Goal: Task Accomplishment & Management: Use online tool/utility

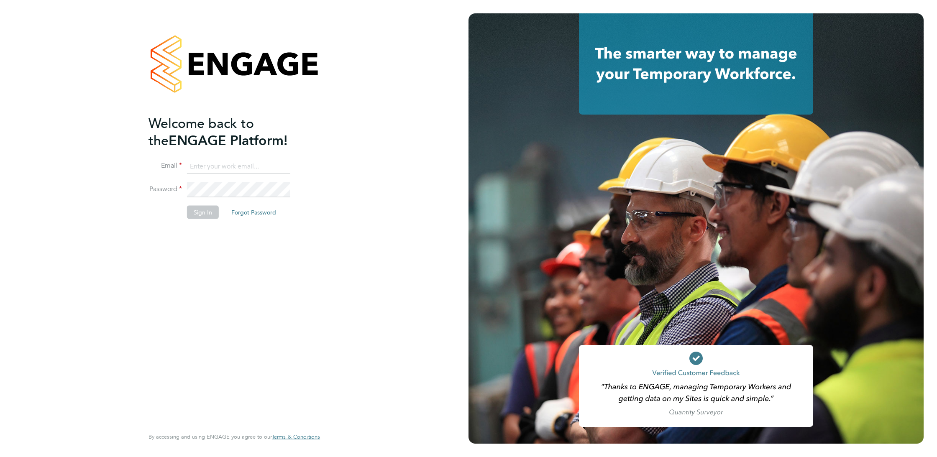
type input "stuartbutcher74@gmail.com"
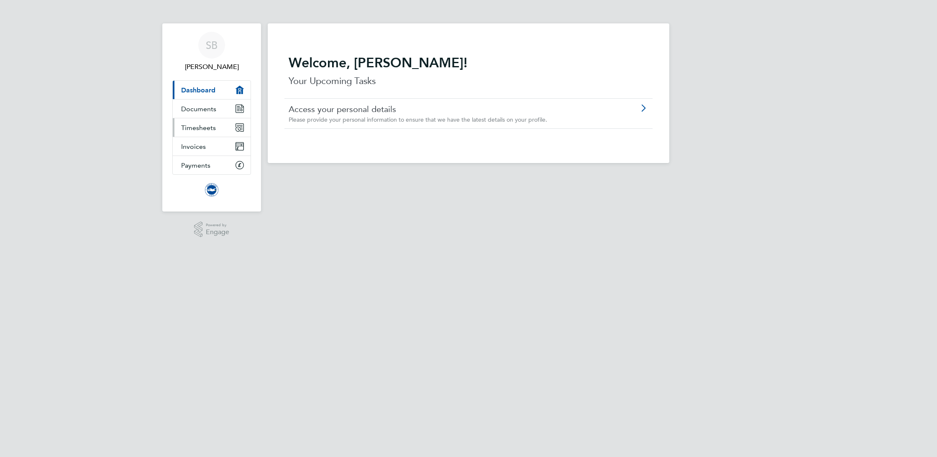
click at [208, 127] on span "Timesheets" at bounding box center [198, 128] width 35 height 8
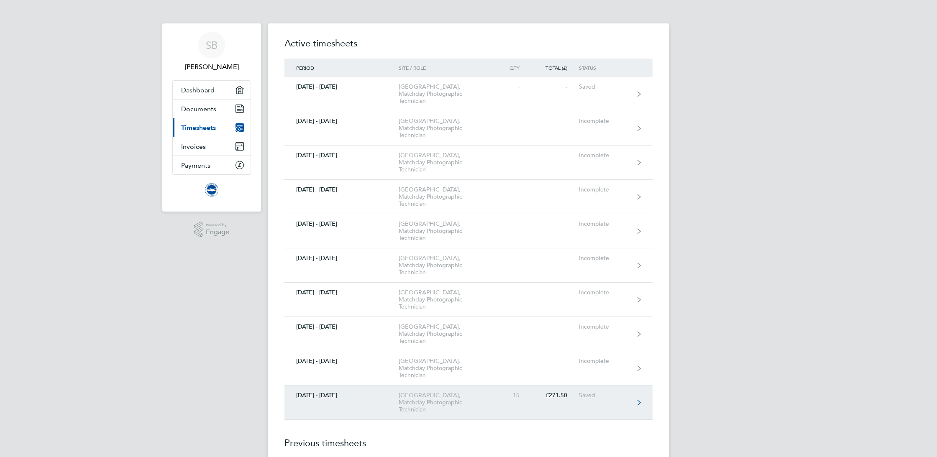
click at [374, 401] on link "[DATE] - [DATE] [GEOGRAPHIC_DATA], Matchday Photographic Technician 15 £271.50 …" at bounding box center [469, 403] width 368 height 34
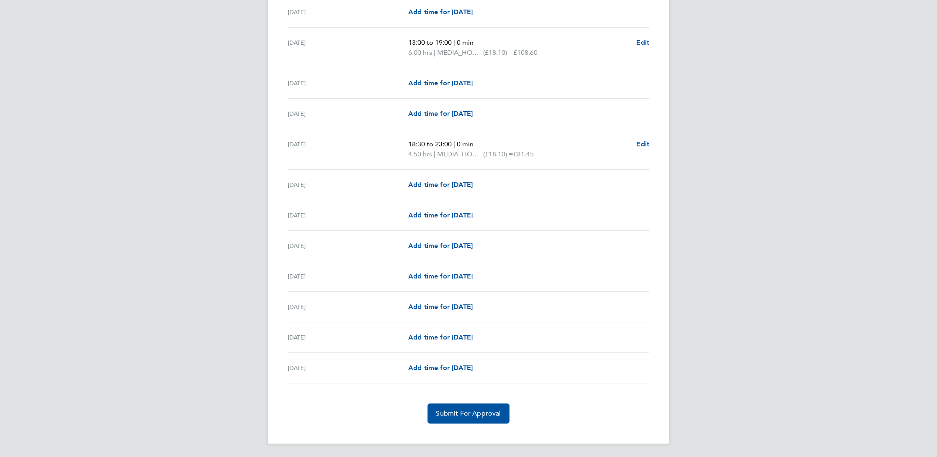
scroll to position [802, 0]
click at [436, 275] on span "Add time for [DATE]" at bounding box center [440, 276] width 64 height 8
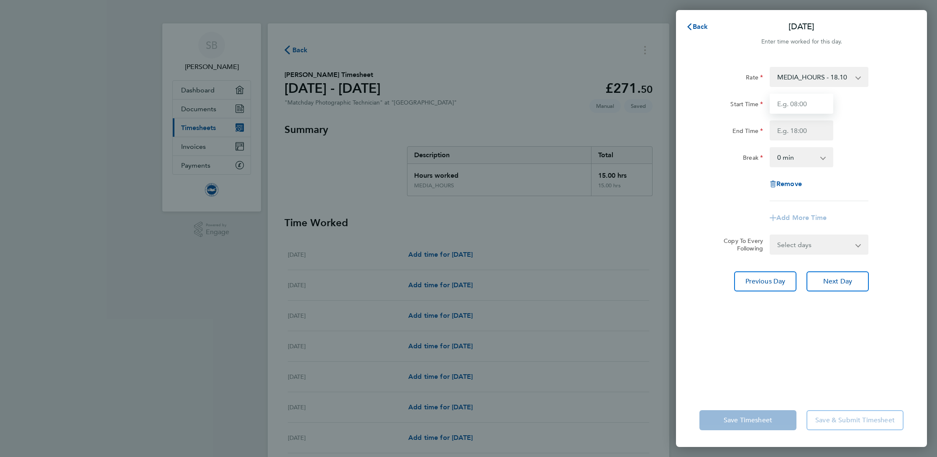
click at [818, 105] on input "Start Time" at bounding box center [802, 104] width 64 height 20
type input "13:30"
type input "18:00"
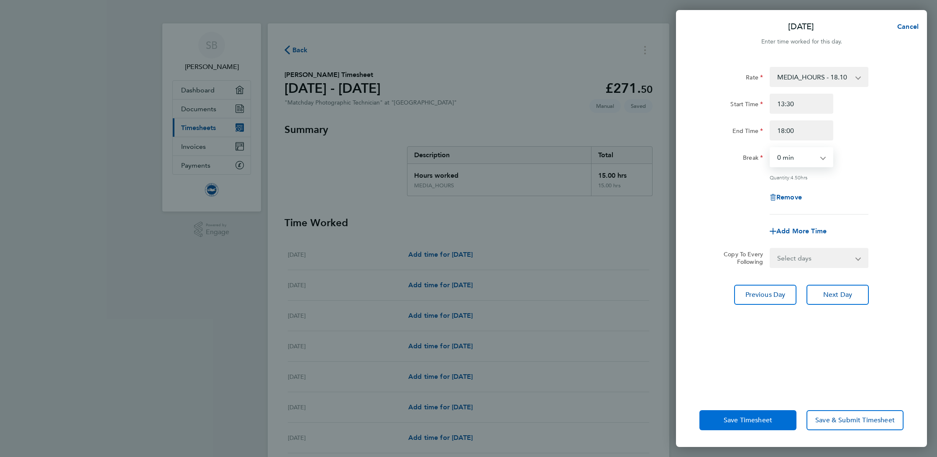
click at [755, 420] on span "Save Timesheet" at bounding box center [748, 420] width 49 height 8
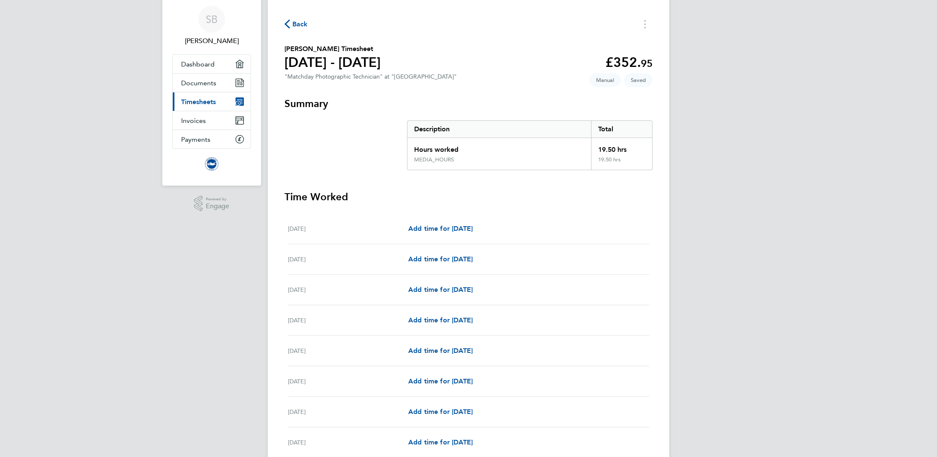
scroll to position [28, 0]
